Goal: Task Accomplishment & Management: Manage account settings

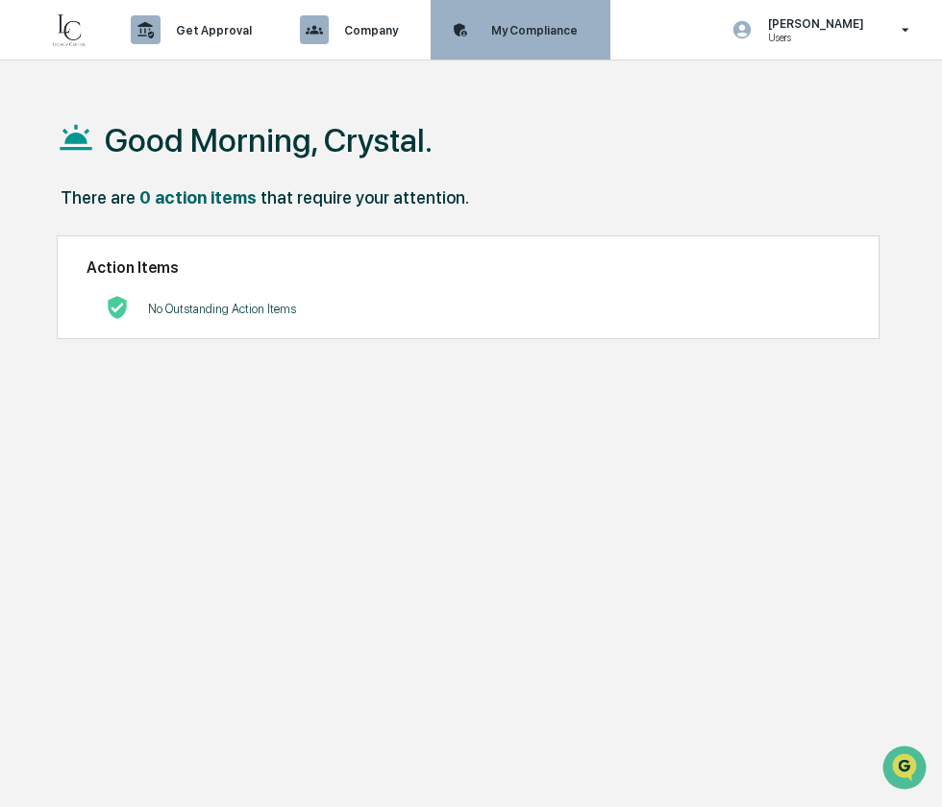
click at [553, 36] on p "My Compliance" at bounding box center [531, 30] width 111 height 14
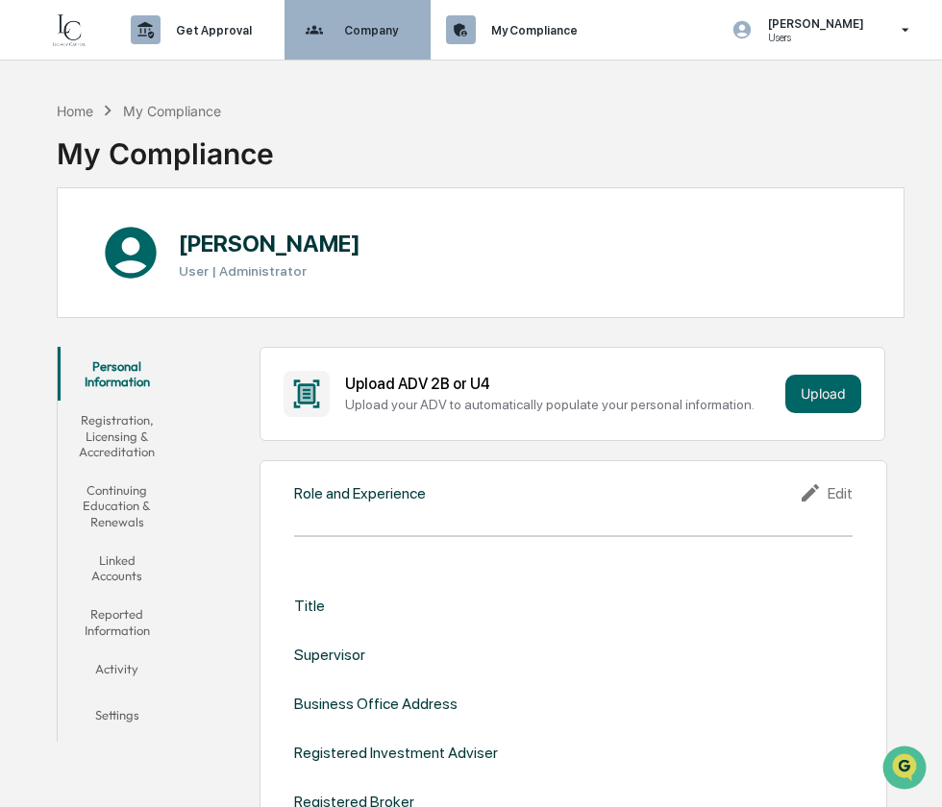
click at [309, 38] on icon at bounding box center [315, 30] width 30 height 30
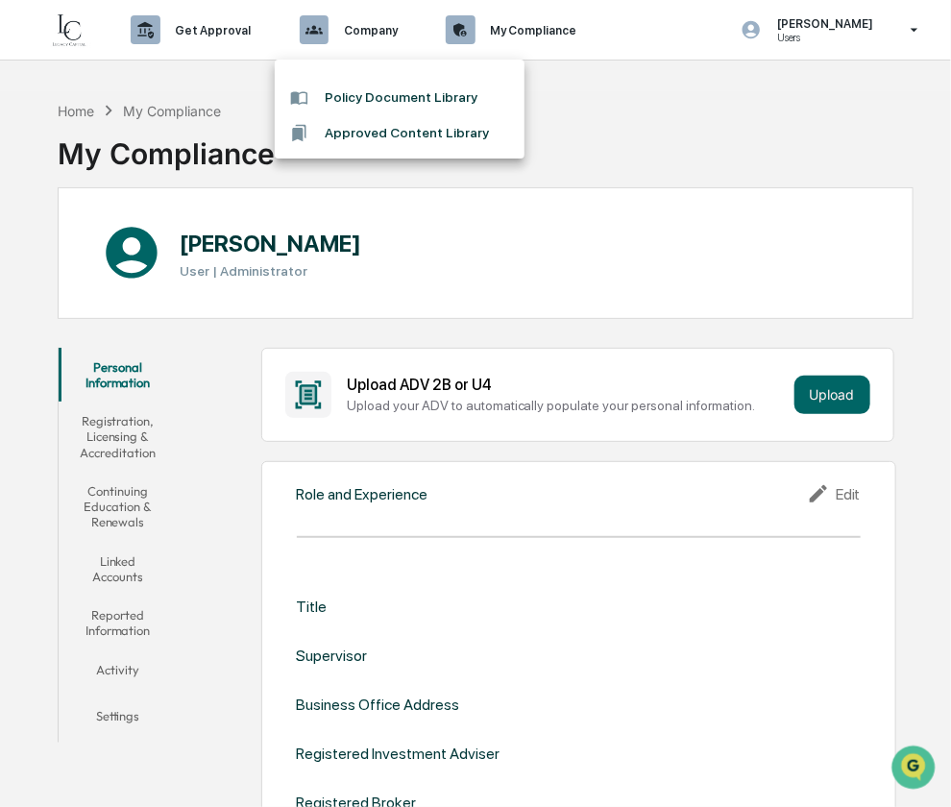
click at [527, 17] on div at bounding box center [475, 403] width 951 height 807
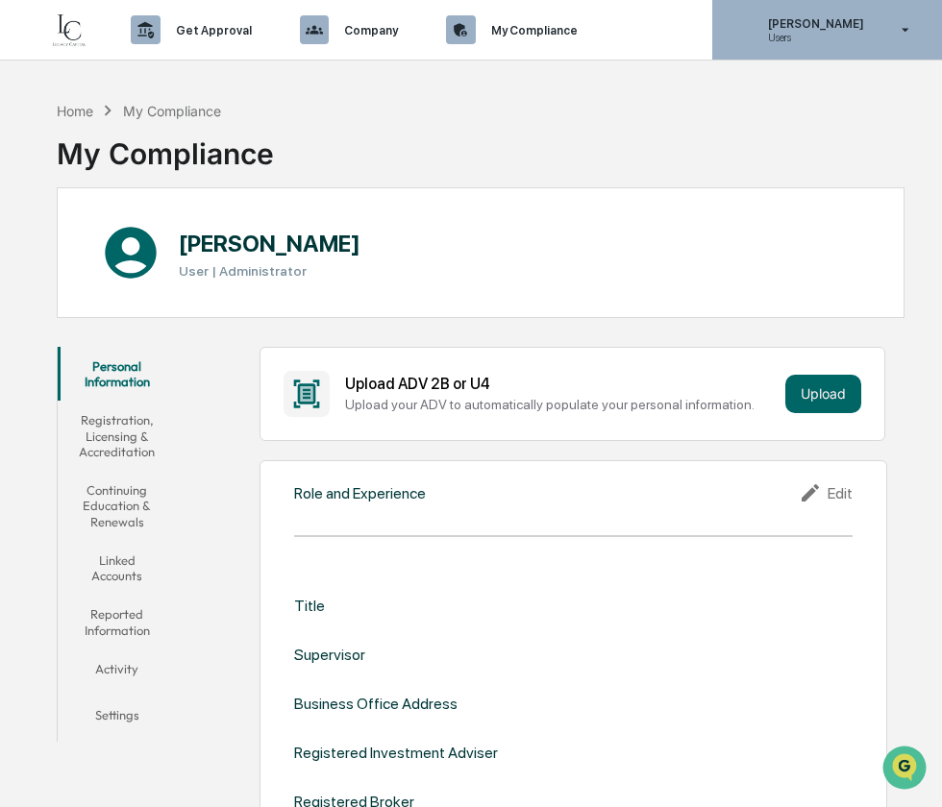
click at [914, 26] on icon at bounding box center [906, 30] width 34 height 18
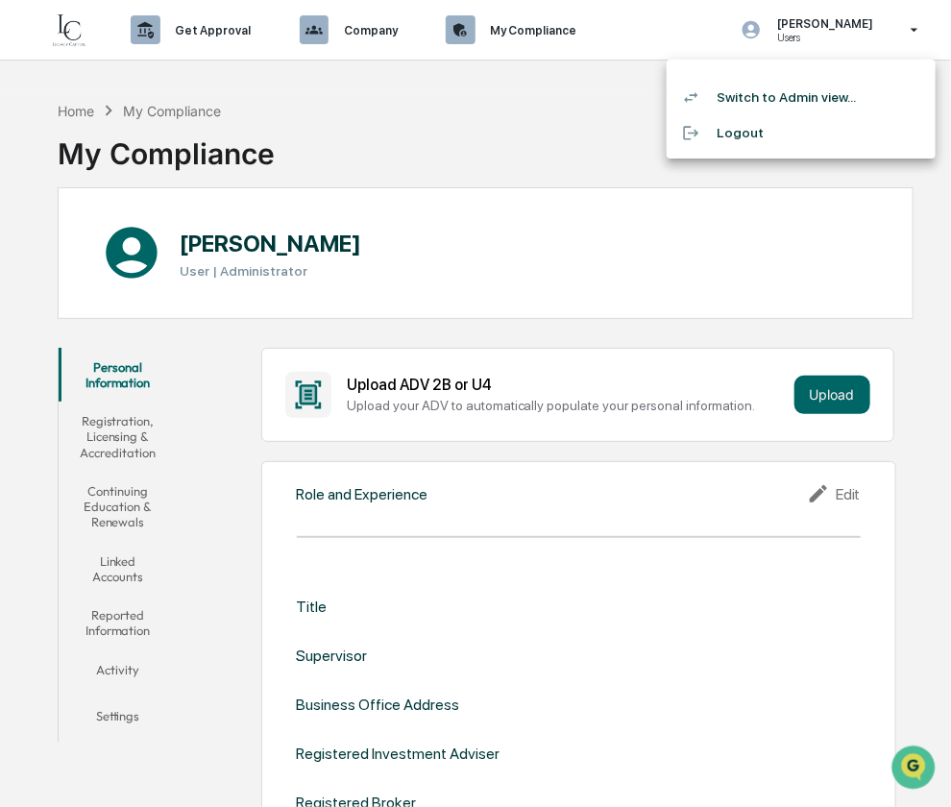
click at [316, 117] on div at bounding box center [475, 403] width 951 height 807
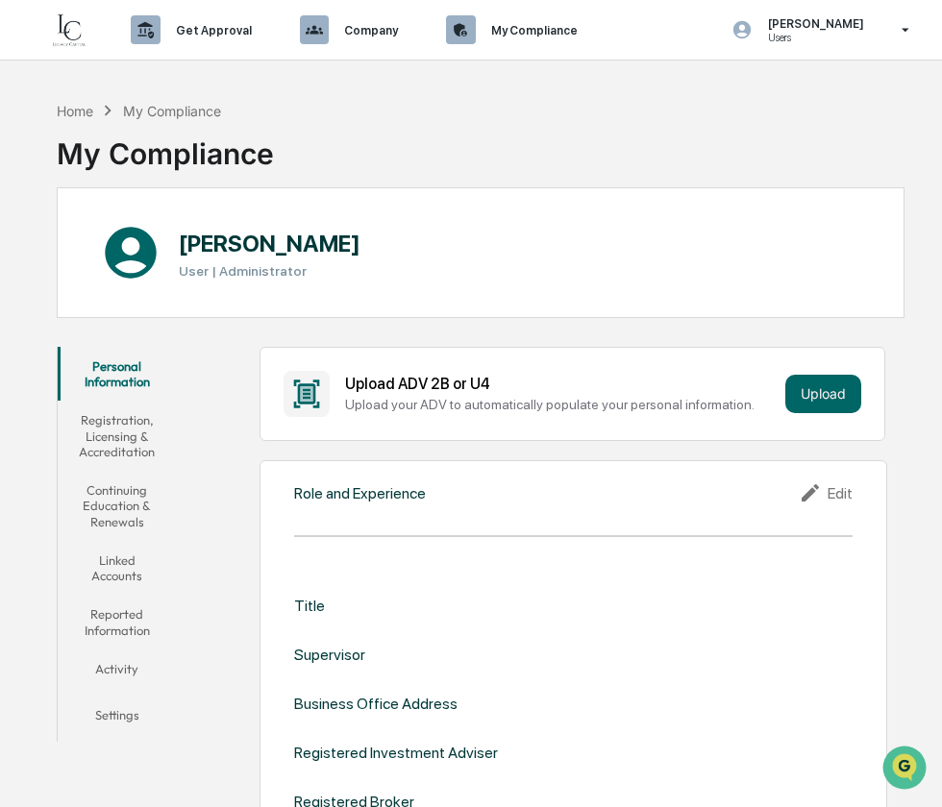
click at [128, 572] on button "Linked Accounts" at bounding box center [116, 568] width 117 height 55
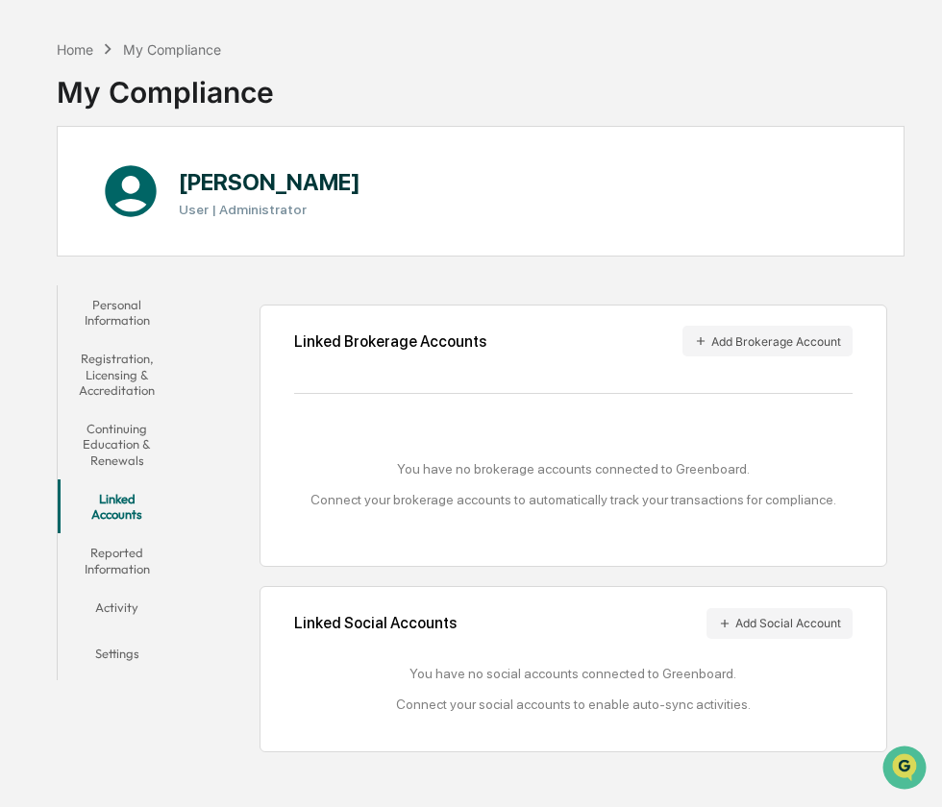
scroll to position [91, 0]
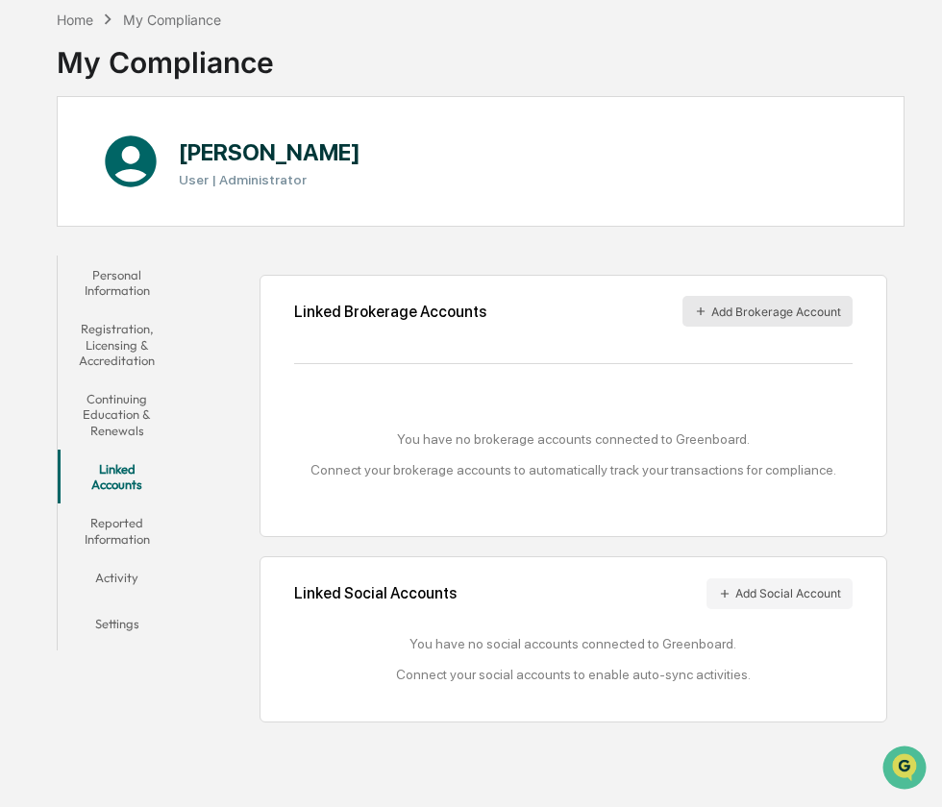
click at [751, 316] on button "Add Brokerage Account" at bounding box center [767, 311] width 170 height 31
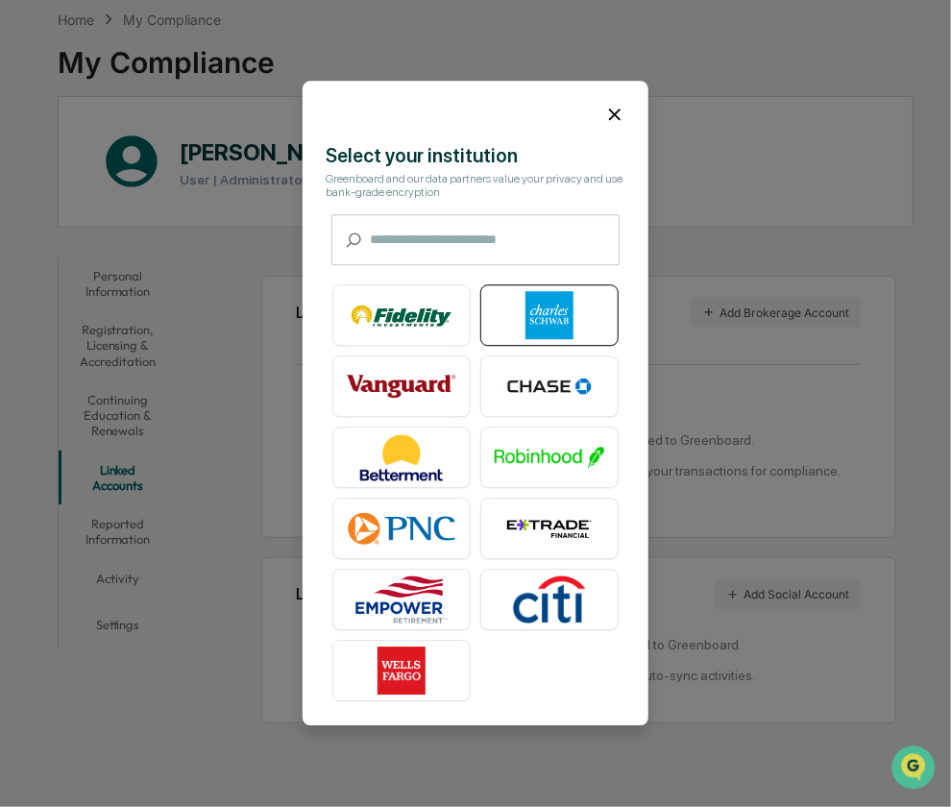
click at [564, 318] on img at bounding box center [550, 316] width 110 height 48
click at [611, 107] on icon at bounding box center [614, 114] width 21 height 21
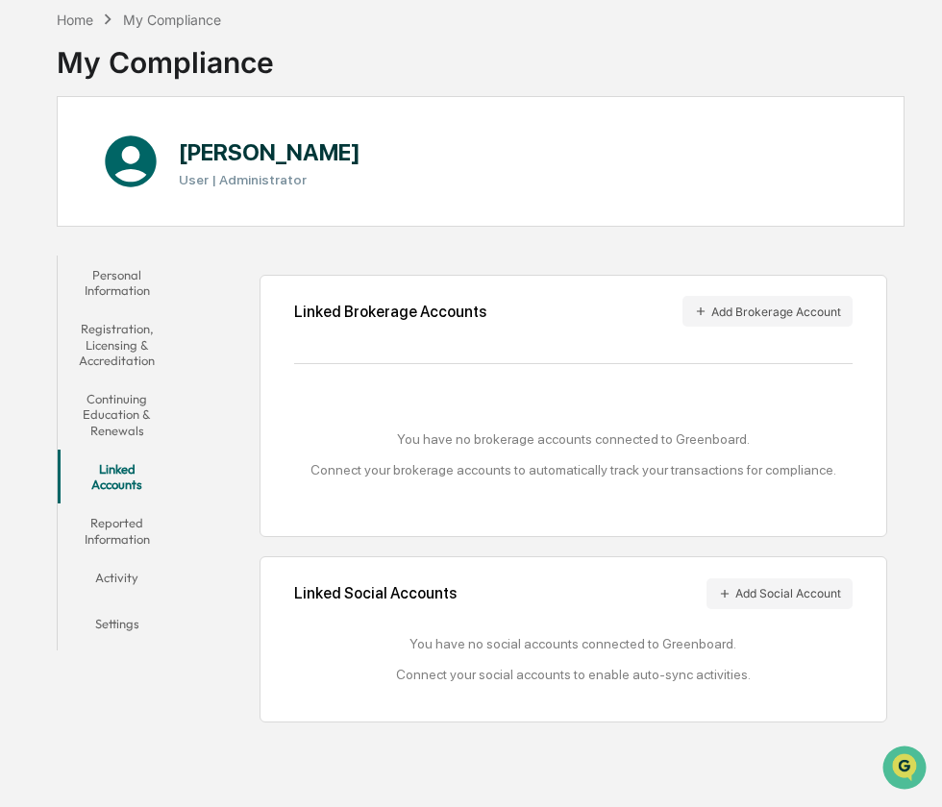
click at [128, 576] on button "Activity" at bounding box center [116, 581] width 117 height 46
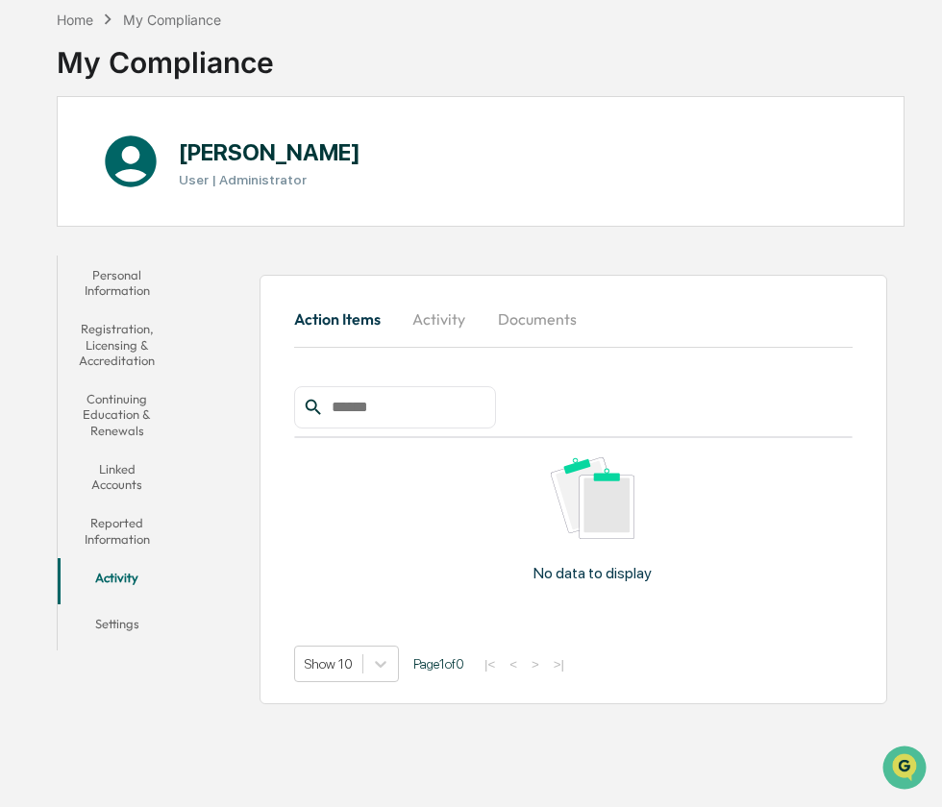
click at [125, 627] on button "Settings" at bounding box center [116, 627] width 117 height 46
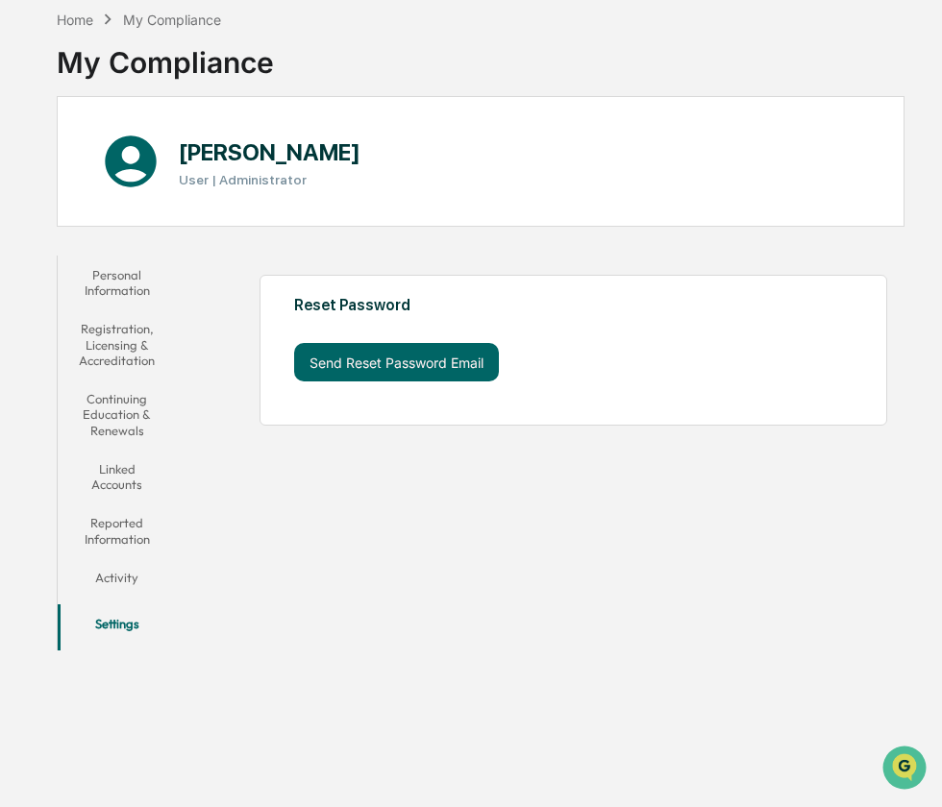
click at [128, 246] on div "Personal Information Registration, Licensing & Accreditation Continuing Educati…" at bounding box center [121, 448] width 128 height 405
click at [138, 282] on button "Personal Information" at bounding box center [116, 283] width 117 height 55
